Goal: Information Seeking & Learning: Check status

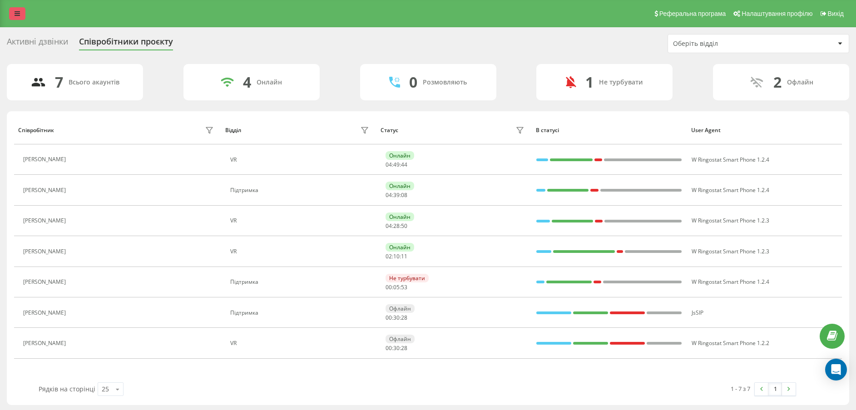
click at [15, 15] on icon at bounding box center [17, 13] width 5 height 6
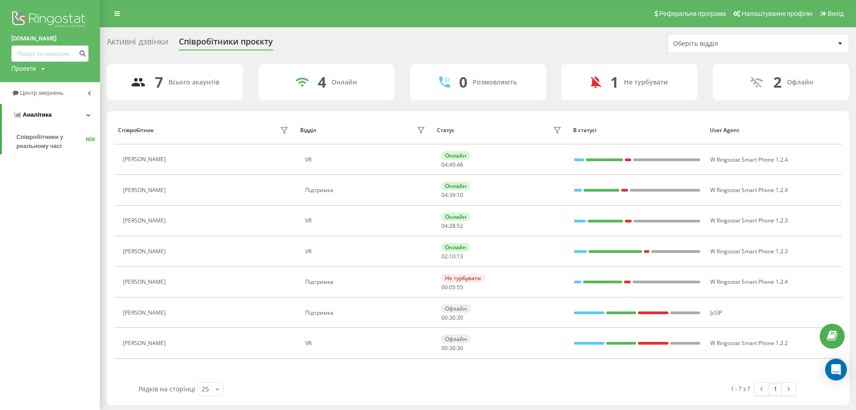
click at [73, 119] on link "Аналiтика" at bounding box center [51, 115] width 98 height 22
click at [69, 97] on link "Центр звернень" at bounding box center [50, 93] width 100 height 22
click at [68, 150] on span "Звіт про пропущені необроблені дзвінки" at bounding box center [55, 152] width 79 height 18
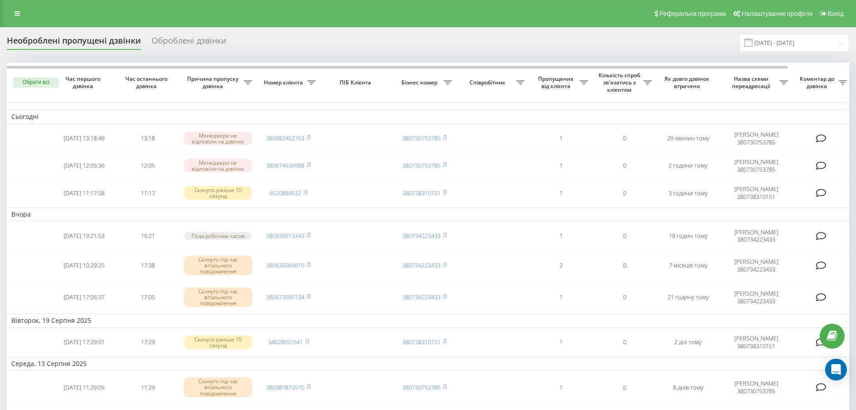
click at [422, 75] on th "Бізнес номер" at bounding box center [425, 83] width 64 height 40
